Goal: Use online tool/utility: Use online tool/utility

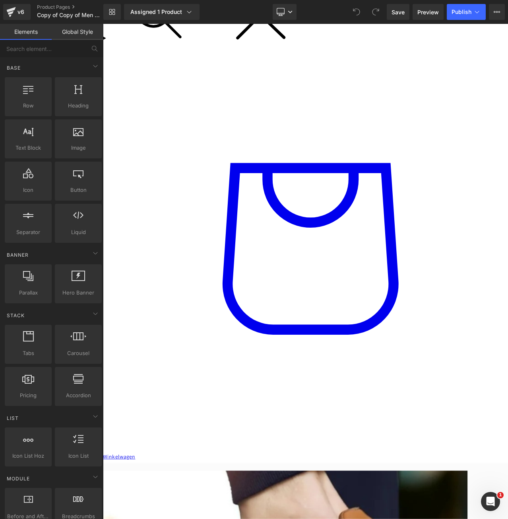
scroll to position [278, 0]
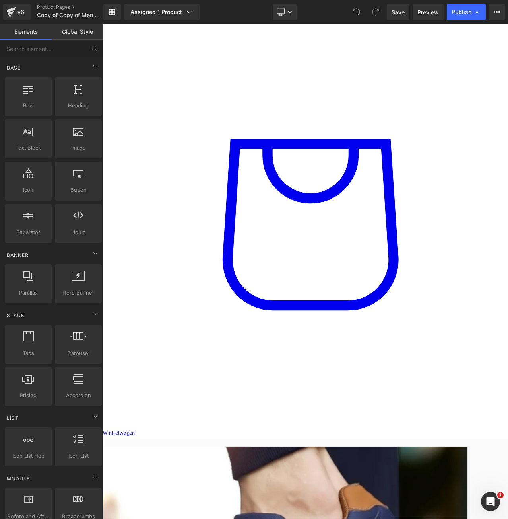
click at [103, 24] on span at bounding box center [103, 24] width 0 height 0
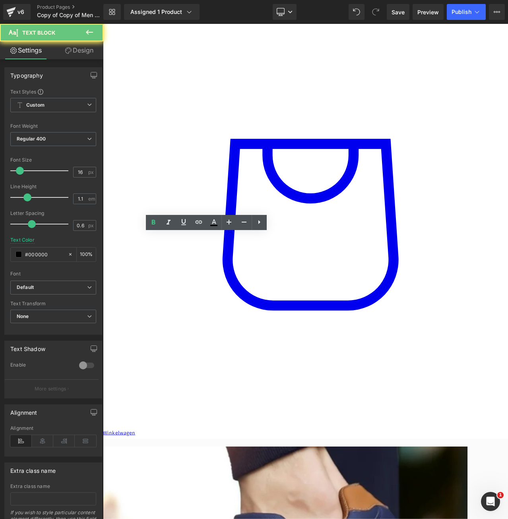
paste div
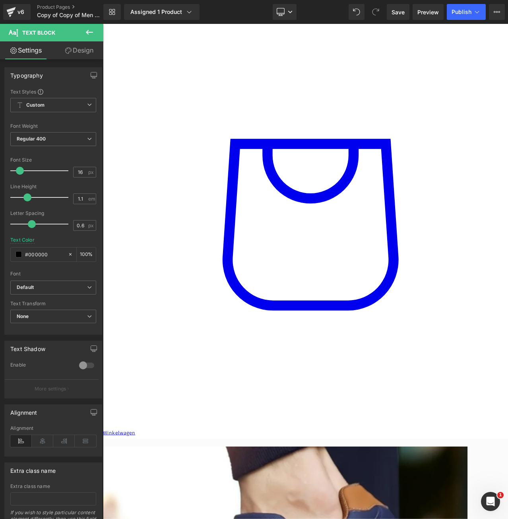
click at [71, 315] on span "None" at bounding box center [53, 316] width 86 height 14
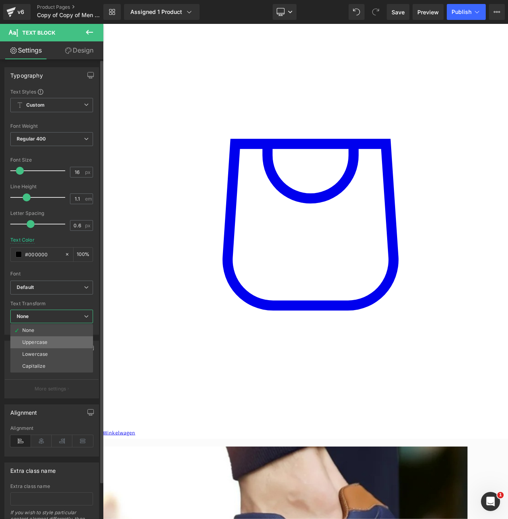
click at [59, 341] on li "Uppercase" at bounding box center [51, 342] width 83 height 12
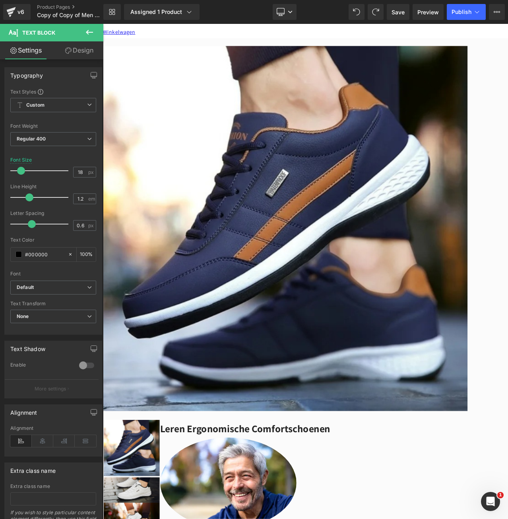
scroll to position [835, 0]
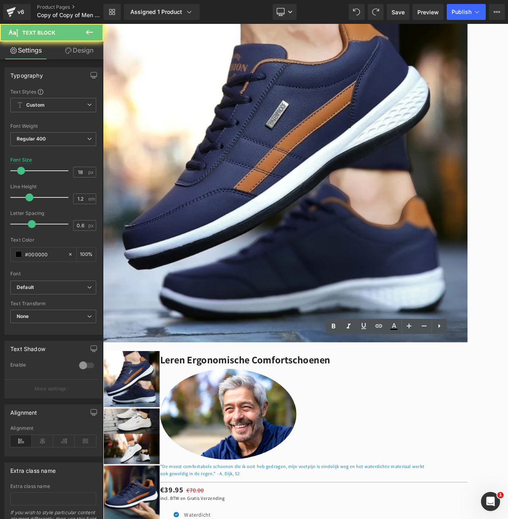
paste div
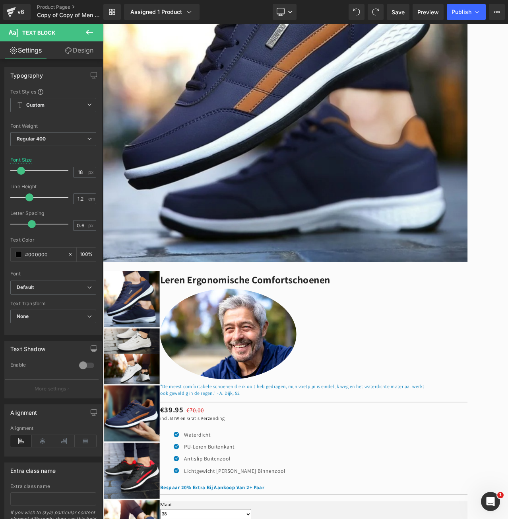
scroll to position [1074, 0]
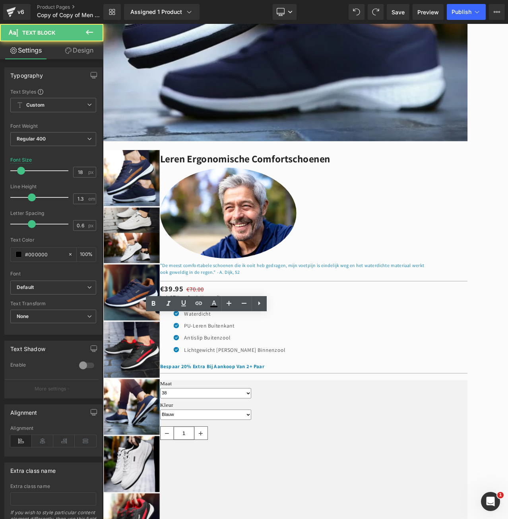
paste div
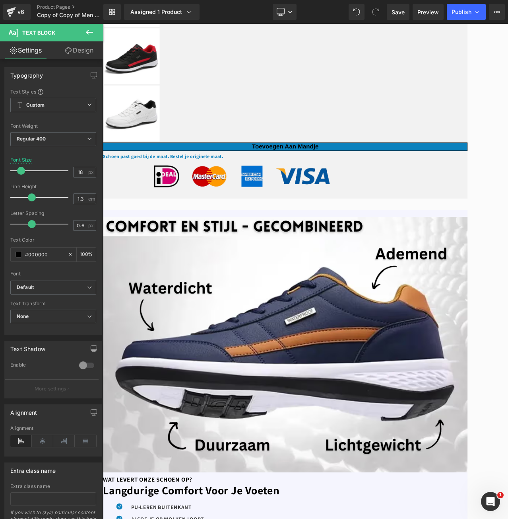
scroll to position [1829, 0]
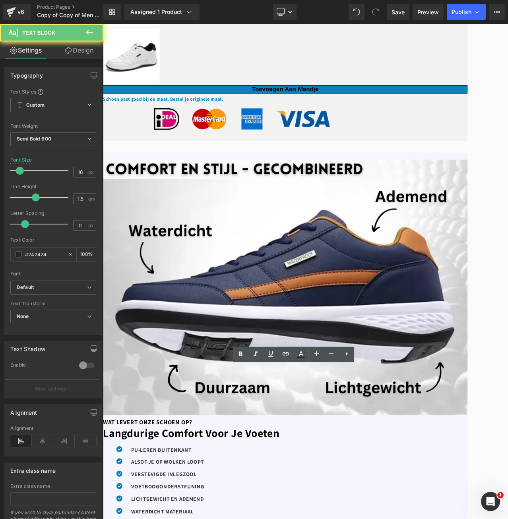
paste div
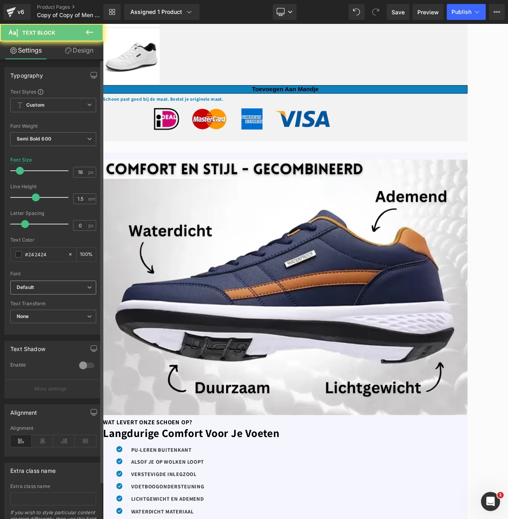
click at [47, 286] on b "Default" at bounding box center [52, 287] width 70 height 7
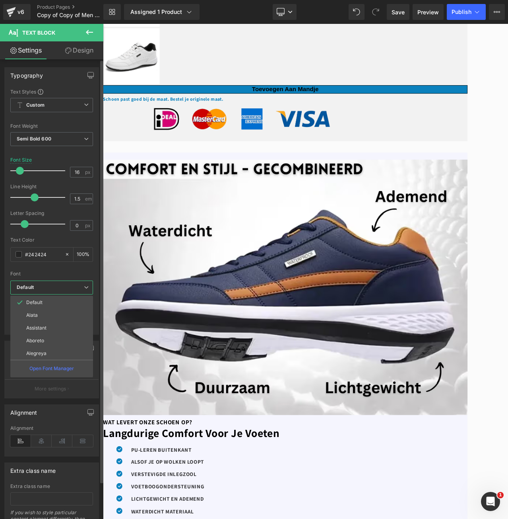
click at [64, 272] on div "Font" at bounding box center [51, 274] width 83 height 6
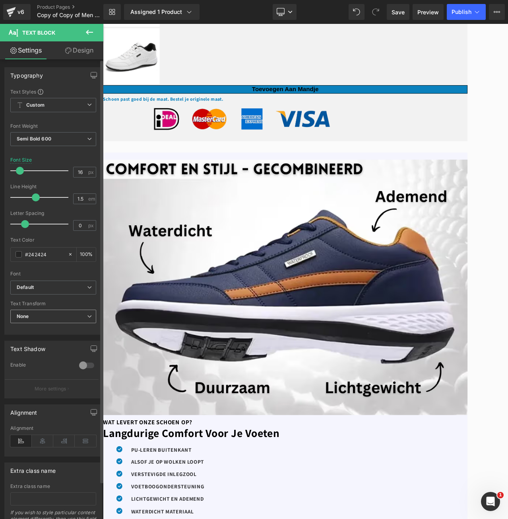
click at [52, 314] on span "None" at bounding box center [53, 316] width 86 height 14
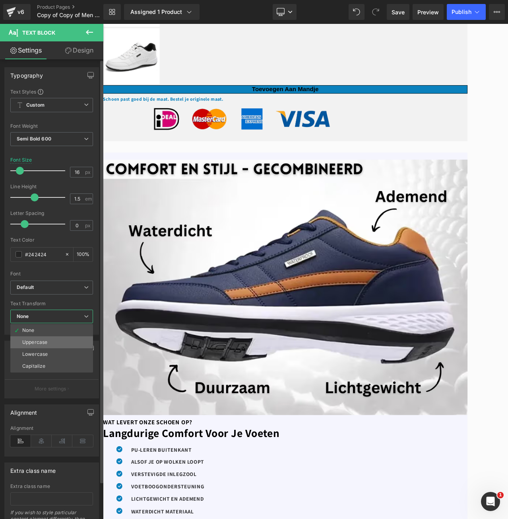
drag, startPoint x: 58, startPoint y: 340, endPoint x: 114, endPoint y: 289, distance: 75.2
click at [58, 340] on li "Uppercase" at bounding box center [51, 342] width 83 height 12
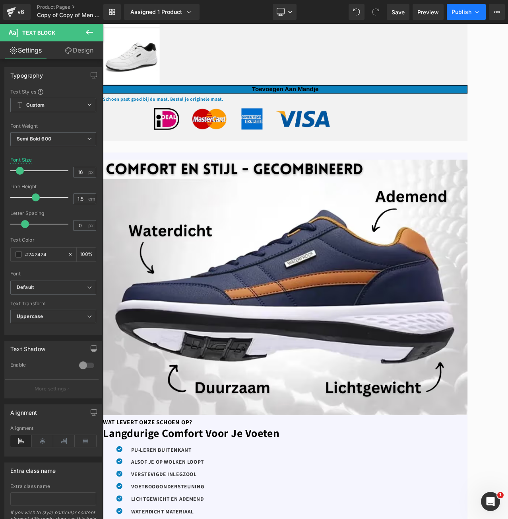
click at [462, 8] on button "Publish" at bounding box center [466, 12] width 39 height 16
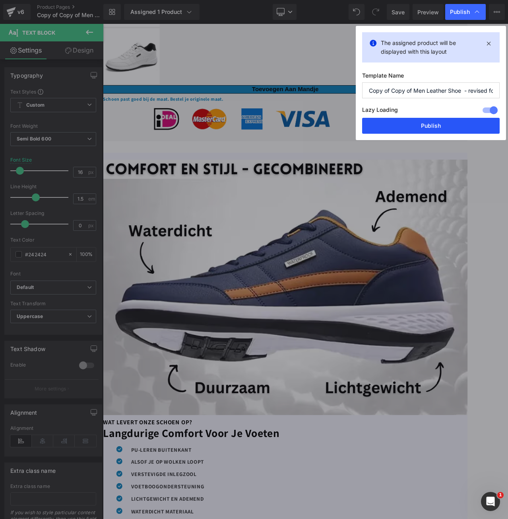
drag, startPoint x: 446, startPoint y: 131, endPoint x: 130, endPoint y: 321, distance: 368.2
click at [446, 131] on button "Publish" at bounding box center [431, 126] width 138 height 16
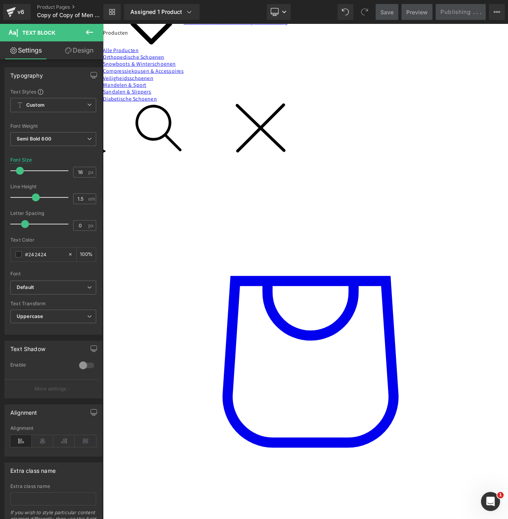
scroll to position [0, 0]
